Goal: Task Accomplishment & Management: Manage account settings

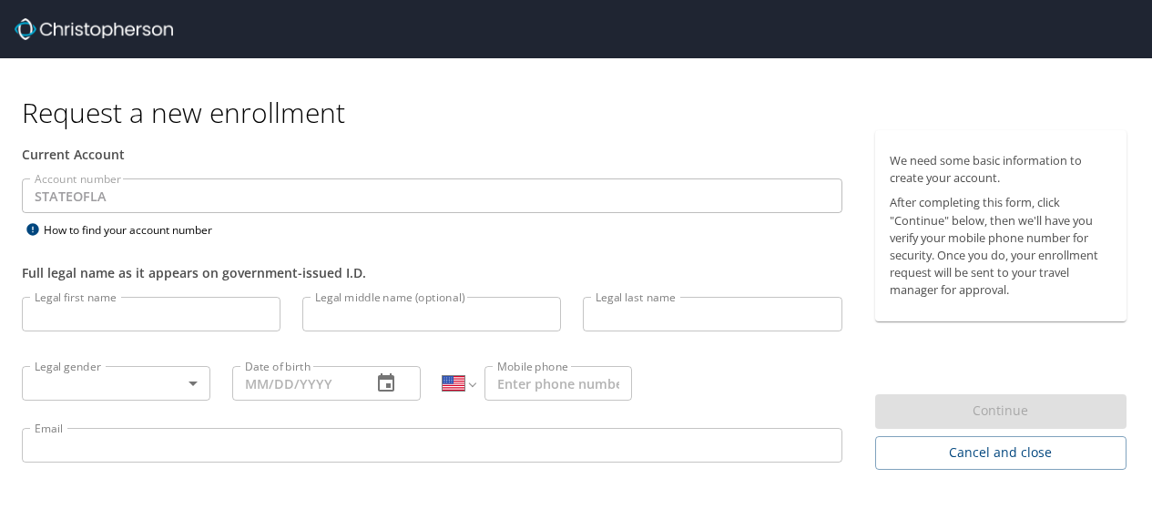
select select "US"
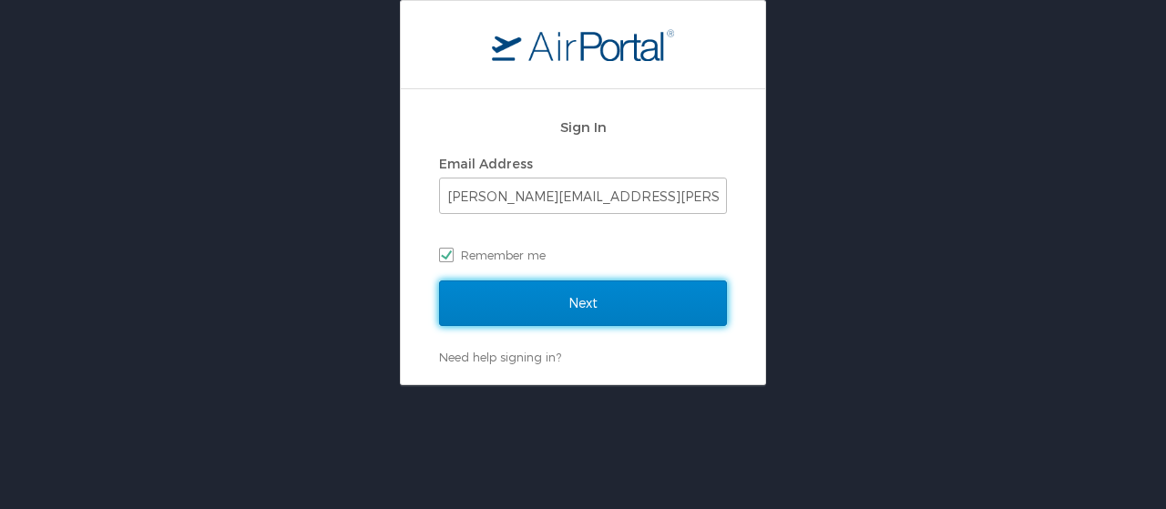
click at [576, 316] on input "Next" at bounding box center [583, 304] width 288 height 46
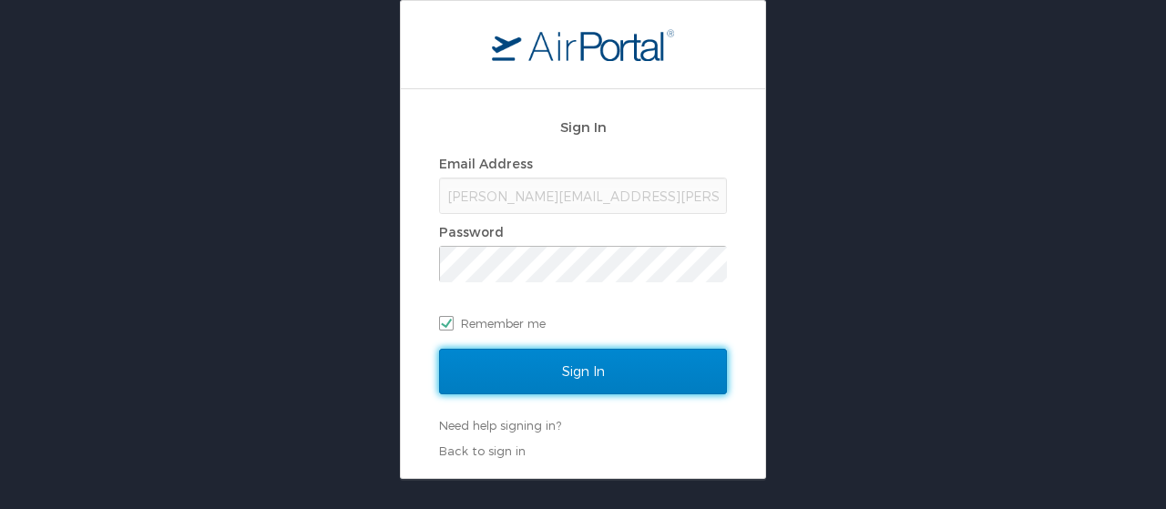
click at [568, 365] on input "Sign In" at bounding box center [583, 372] width 288 height 46
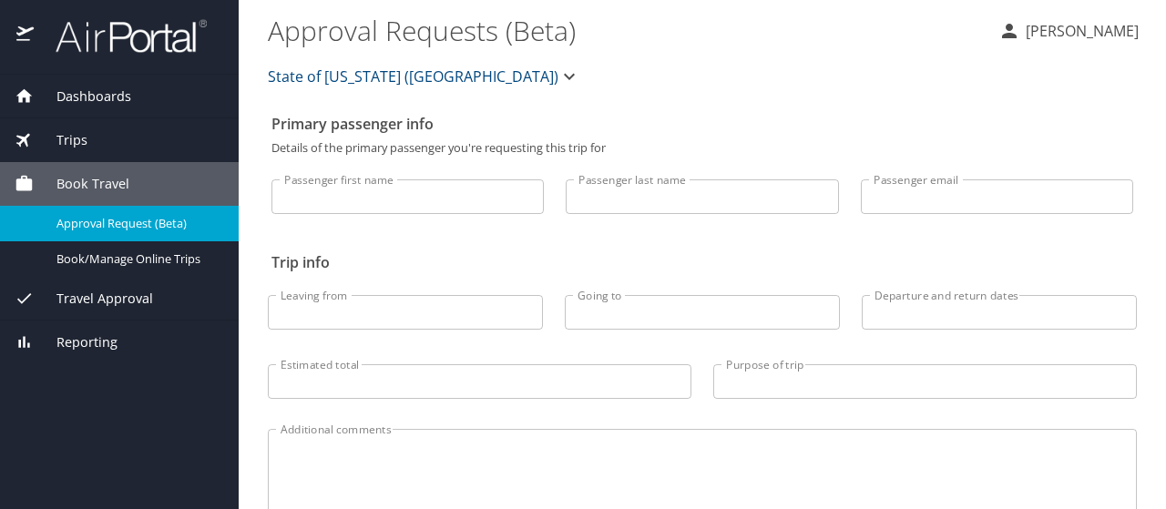
scroll to position [141, 0]
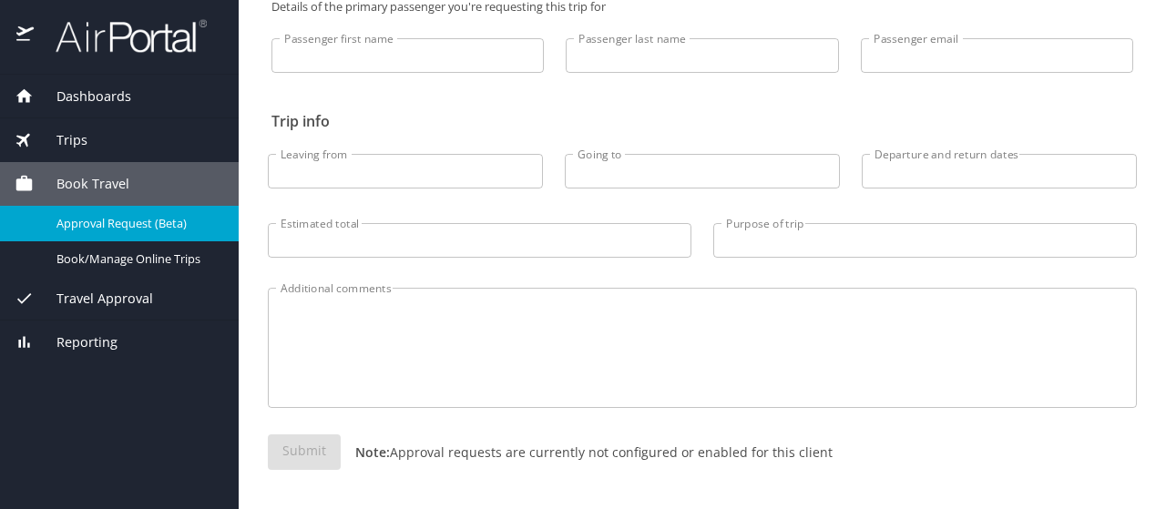
click at [69, 102] on span "Dashboards" at bounding box center [82, 97] width 97 height 20
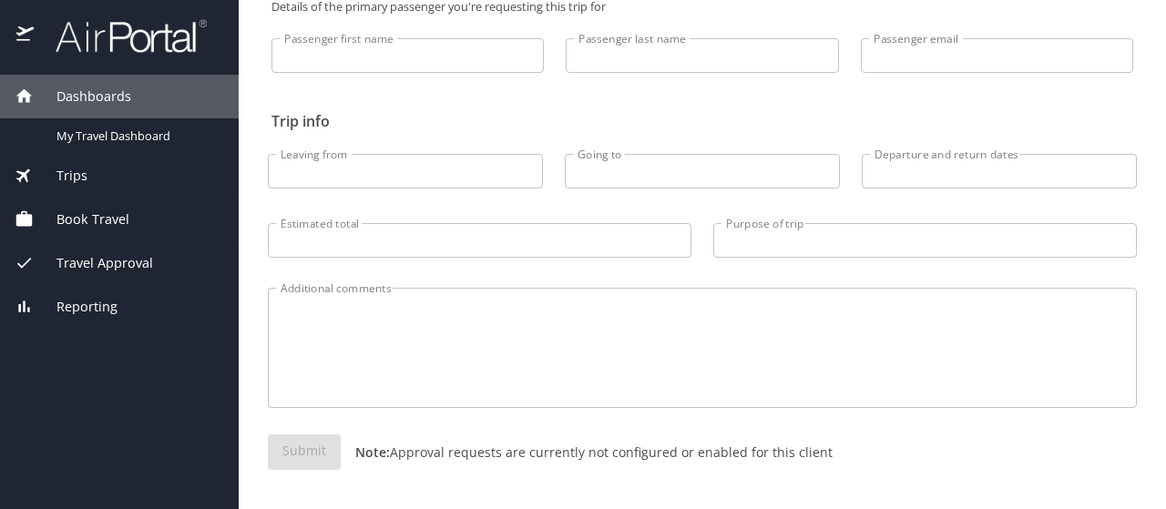
click at [77, 265] on span "Travel Approval" at bounding box center [93, 263] width 119 height 20
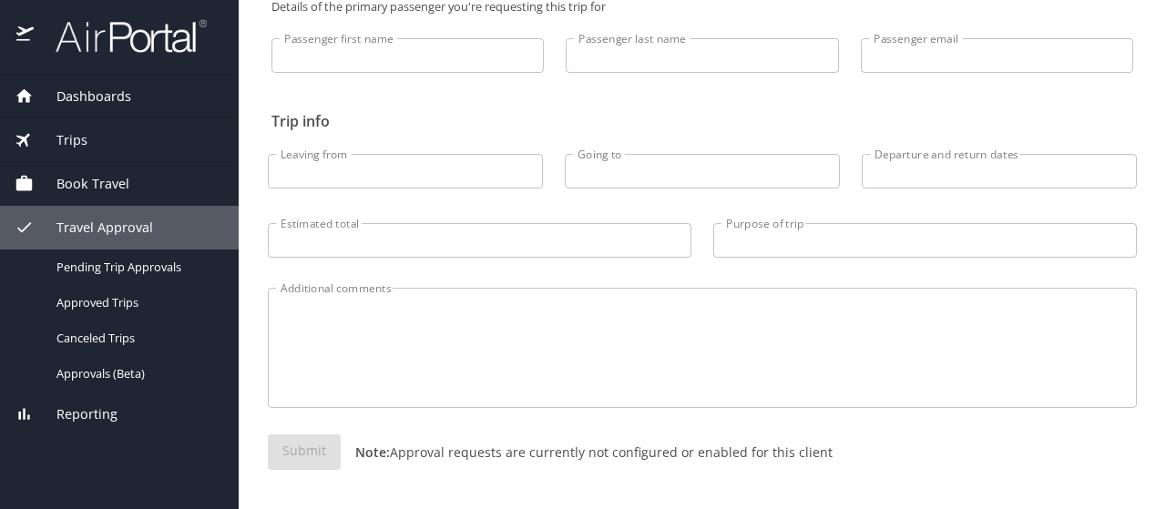
click at [78, 134] on span "Trips" at bounding box center [61, 140] width 54 height 20
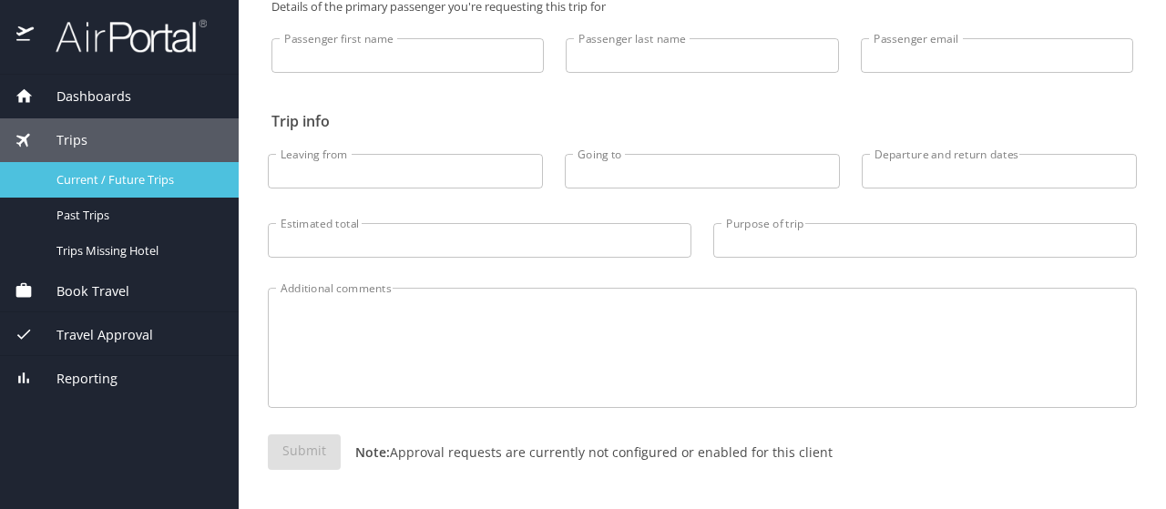
click at [120, 163] on link "Current / Future Trips" at bounding box center [119, 180] width 239 height 36
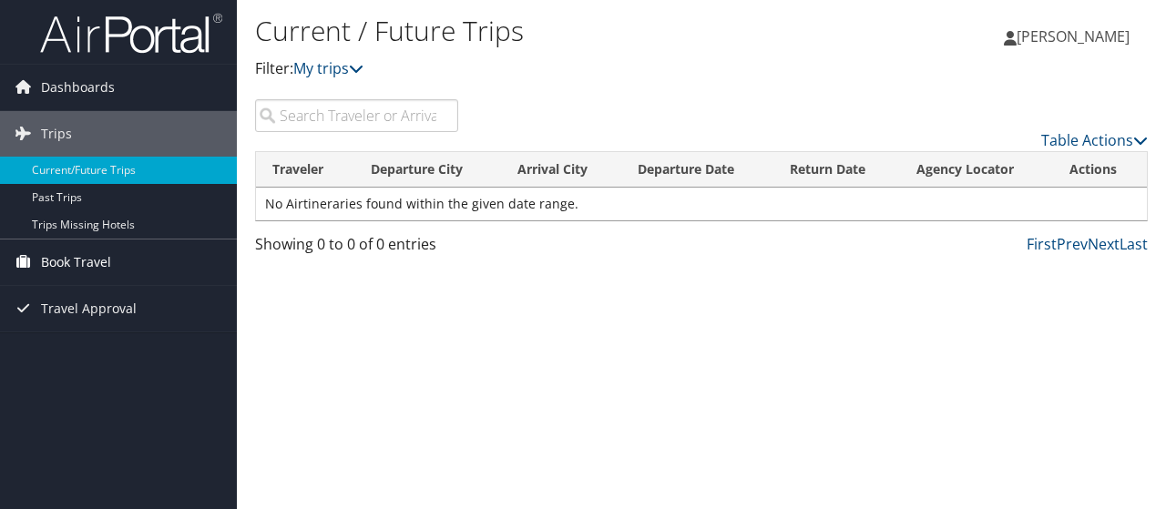
click at [65, 260] on span "Book Travel" at bounding box center [76, 263] width 70 height 46
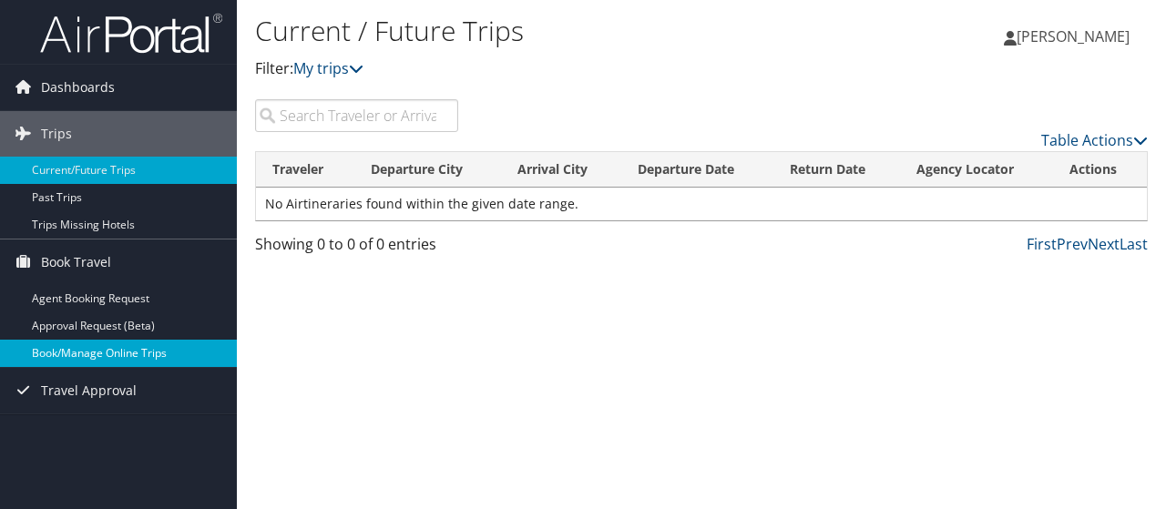
click at [80, 352] on link "Book/Manage Online Trips" at bounding box center [118, 353] width 237 height 27
